Goal: Task Accomplishment & Management: Use online tool/utility

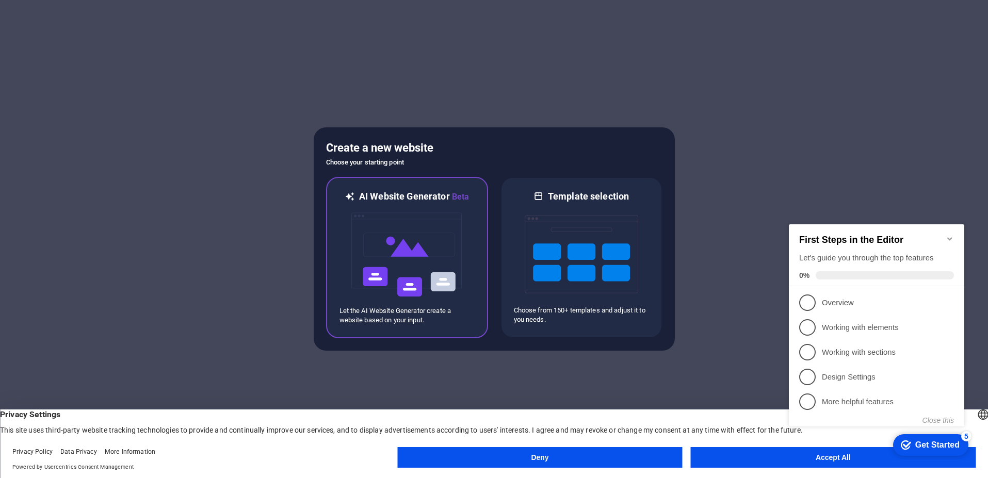
click at [421, 253] on img at bounding box center [406, 254] width 113 height 103
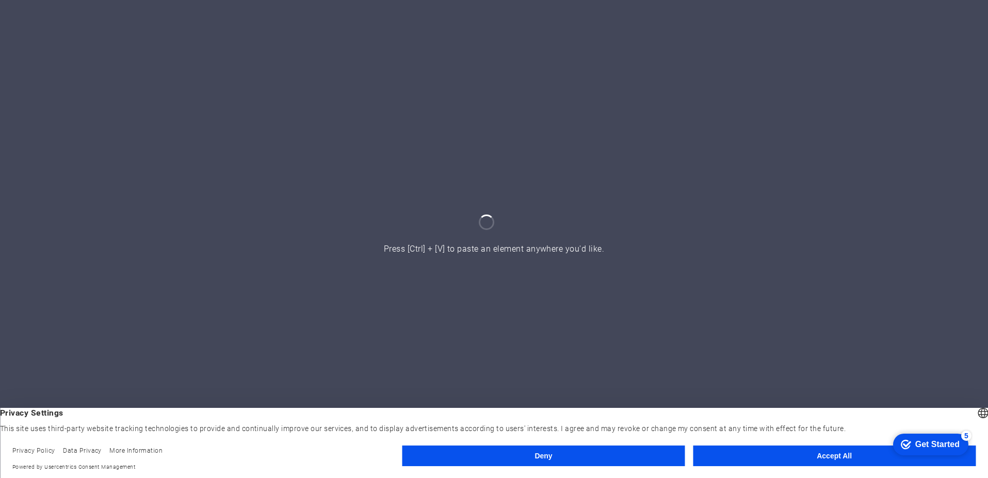
click at [646, 454] on button "Deny" at bounding box center [543, 456] width 283 height 21
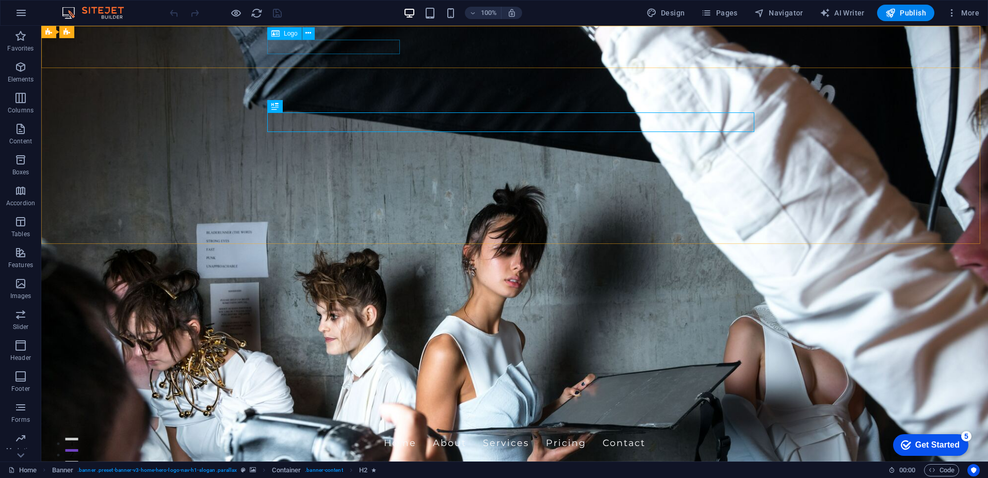
click at [286, 36] on span "Logo" at bounding box center [291, 33] width 14 height 6
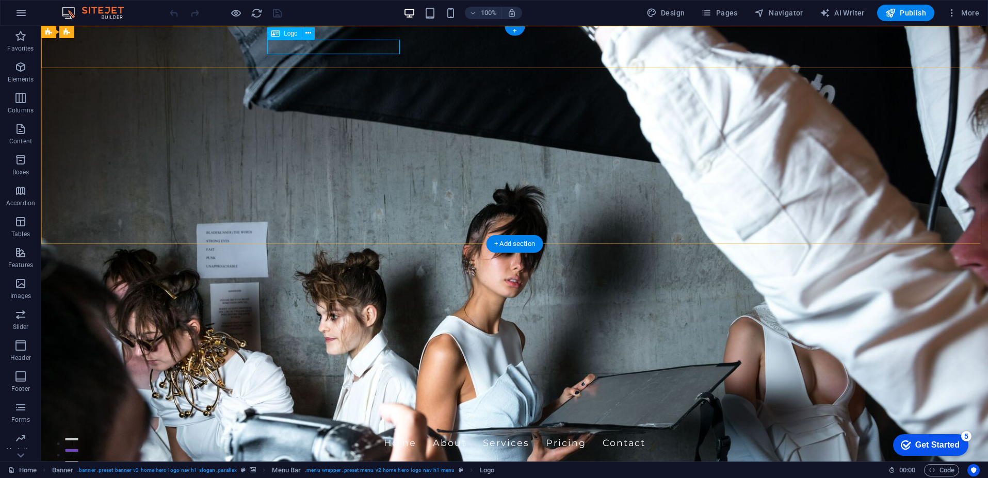
click at [298, 416] on div "[DOMAIN_NAME]" at bounding box center [514, 423] width 487 height 14
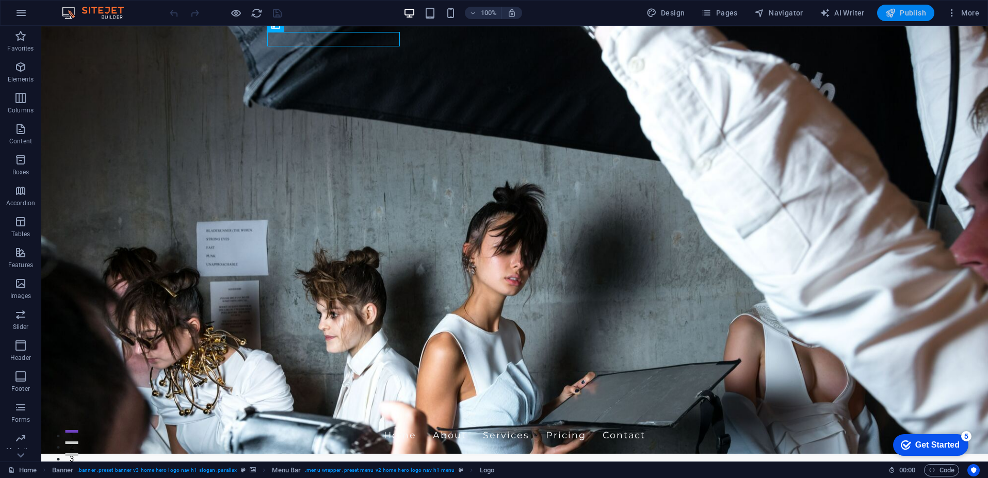
click at [906, 15] on span "Publish" at bounding box center [905, 13] width 41 height 10
